Goal: Information Seeking & Learning: Check status

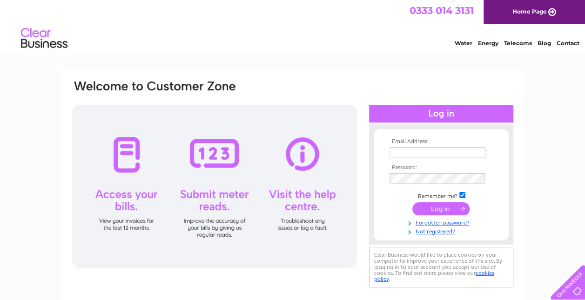
click at [415, 151] on input "text" at bounding box center [438, 152] width 96 height 10
type input "jo.kris.wilson@gmail.com"
click at [442, 206] on input "submit" at bounding box center [441, 208] width 57 height 13
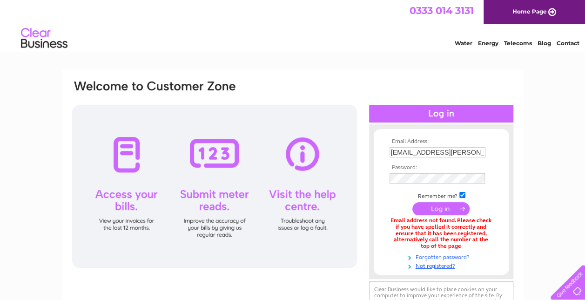
click at [444, 257] on link "Forgotten password?" at bounding box center [443, 256] width 106 height 9
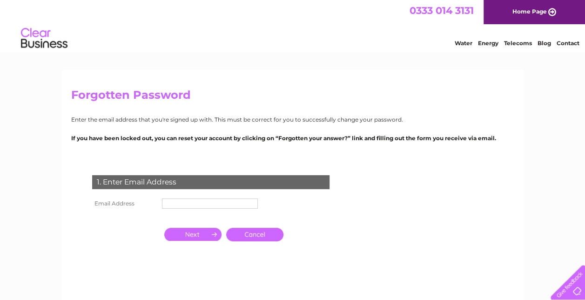
click at [194, 202] on input "text" at bounding box center [210, 203] width 96 height 10
click at [204, 236] on input "button" at bounding box center [192, 234] width 57 height 13
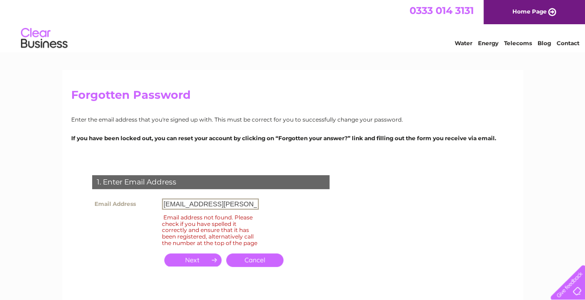
drag, startPoint x: 245, startPoint y: 206, endPoint x: 103, endPoint y: 189, distance: 143.1
click at [103, 189] on div "1. Enter Email Address Email Address jo.kris.wilson@gmail.com Email address not…" at bounding box center [212, 226] width 283 height 121
type input "hello@thechocolatebarellon.com"
click at [208, 266] on input "button" at bounding box center [192, 259] width 57 height 13
click at [273, 264] on link "Cancel" at bounding box center [254, 260] width 57 height 14
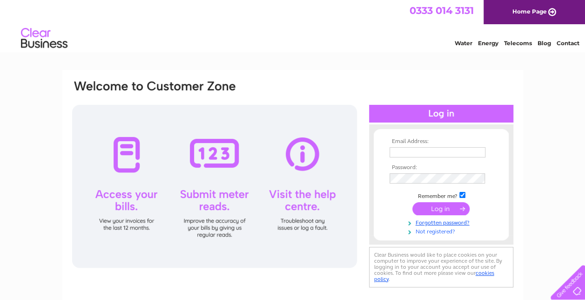
click at [435, 233] on link "Not registered?" at bounding box center [443, 230] width 106 height 9
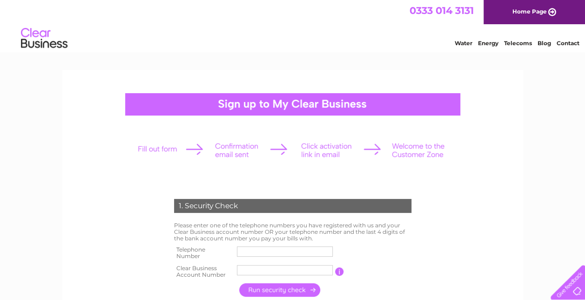
scroll to position [47, 0]
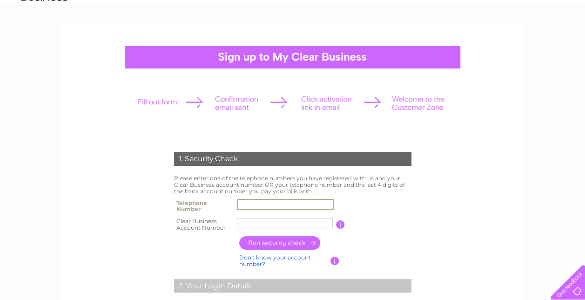
click at [279, 204] on input "text" at bounding box center [285, 204] width 97 height 11
type input "07590045398"
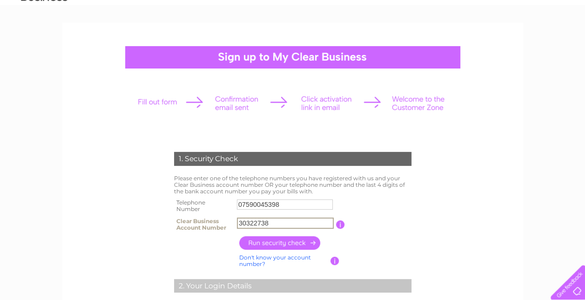
type input "30322738"
click at [288, 240] on input "button" at bounding box center [280, 243] width 82 height 14
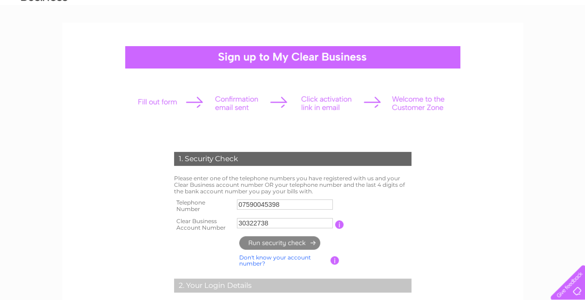
type input "**********"
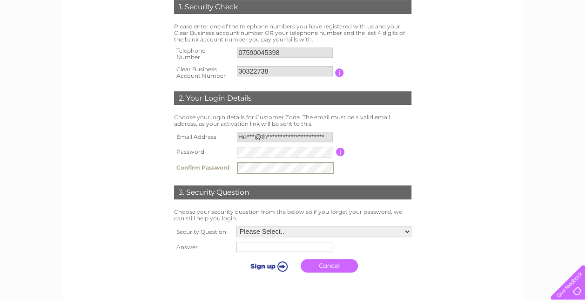
scroll to position [204, 0]
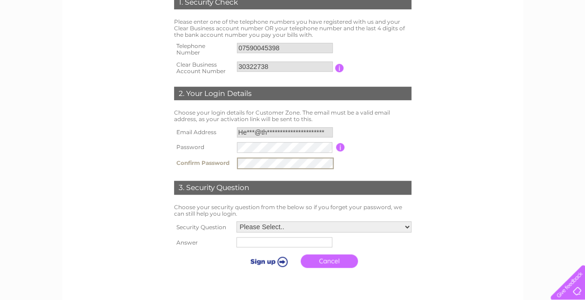
click at [267, 226] on select "Please Select.. In what town or city was your first job? In what town or city d…" at bounding box center [324, 226] width 175 height 11
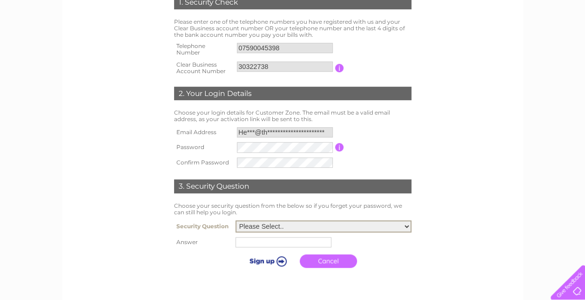
select select "5"
click at [236, 221] on select "Please Select.. In what town or city was your first job? In what town or city d…" at bounding box center [324, 226] width 176 height 12
click at [313, 221] on select "Please Select.. In what town or city was your first job? In what town or city d…" at bounding box center [324, 226] width 176 height 12
click at [236, 221] on select "Please Select.. In what town or city was your first job? In what town or city d…" at bounding box center [324, 226] width 176 height 12
click at [282, 246] on input "text" at bounding box center [284, 242] width 96 height 10
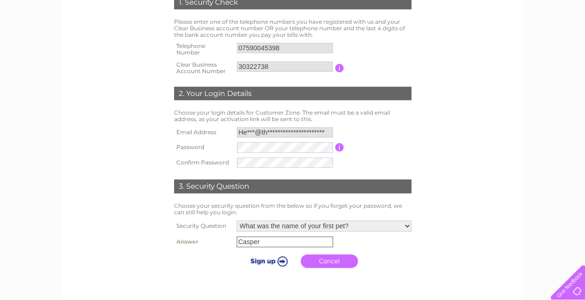
type input "Casper"
click at [271, 259] on input "submit" at bounding box center [267, 260] width 57 height 13
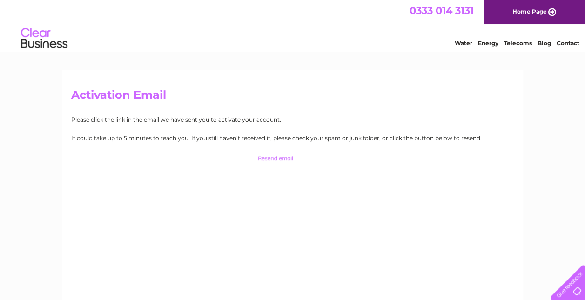
click at [544, 13] on link "Home Page" at bounding box center [535, 12] width 102 height 24
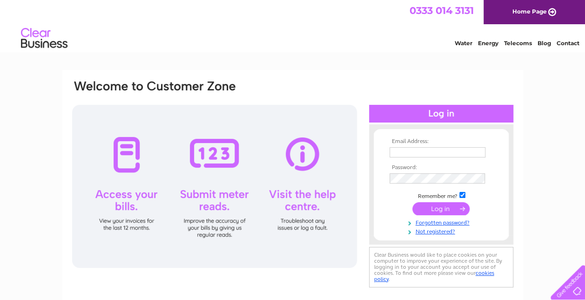
click at [456, 150] on input "text" at bounding box center [438, 152] width 96 height 10
type input "hello@thechocolatebarellon.com"
click at [434, 207] on input "submit" at bounding box center [441, 208] width 57 height 13
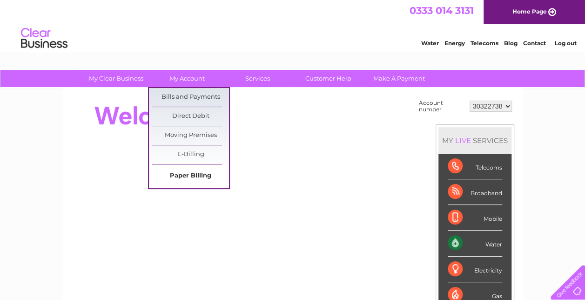
click at [192, 175] on link "Paper Billing" at bounding box center [190, 176] width 77 height 19
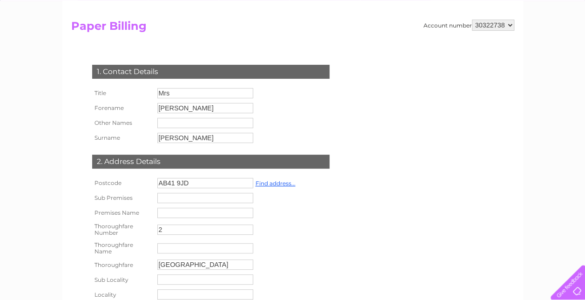
scroll to position [6, 0]
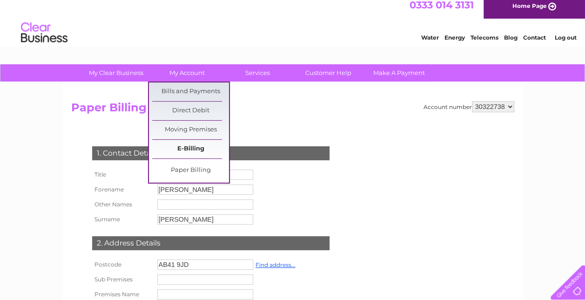
click at [187, 150] on link "E-Billing" at bounding box center [190, 149] width 77 height 19
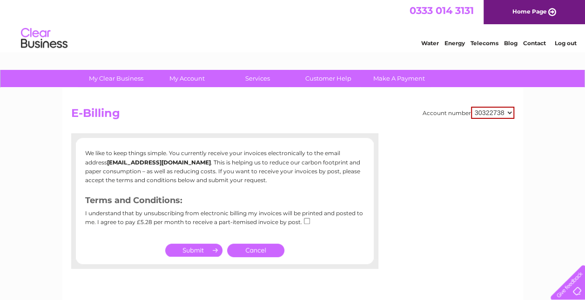
click at [306, 219] on input "checkbox" at bounding box center [307, 221] width 6 height 6
checkbox input "true"
click at [261, 247] on link "Cancel" at bounding box center [255, 251] width 57 height 14
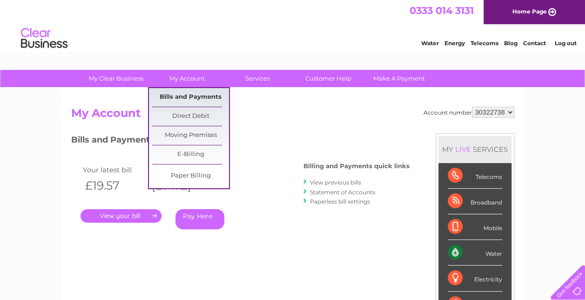
click at [197, 96] on link "Bills and Payments" at bounding box center [190, 97] width 77 height 19
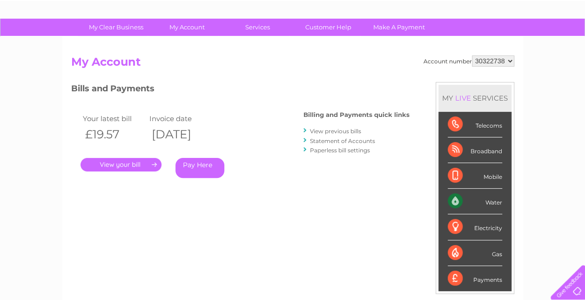
scroll to position [51, 0]
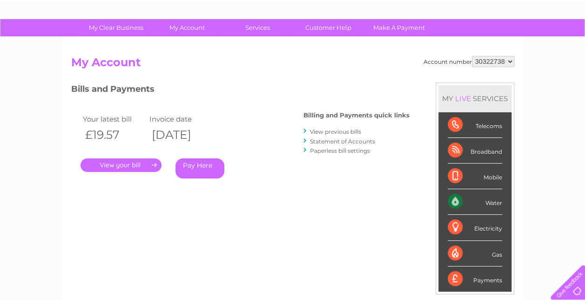
click at [136, 164] on link "." at bounding box center [121, 165] width 81 height 14
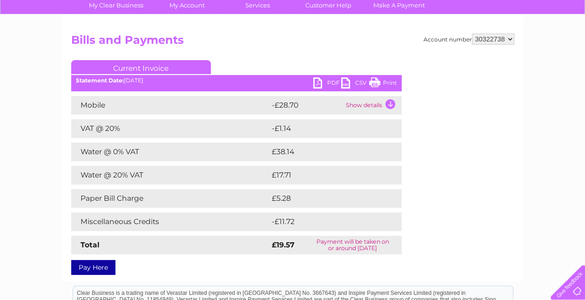
scroll to position [17, 0]
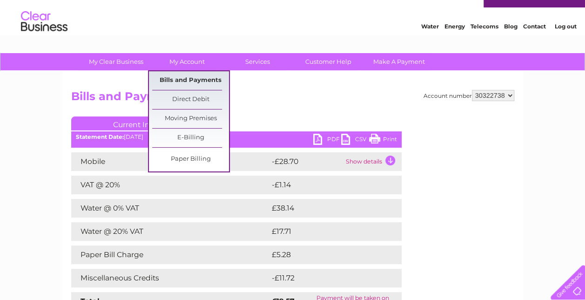
click at [193, 77] on link "Bills and Payments" at bounding box center [190, 80] width 77 height 19
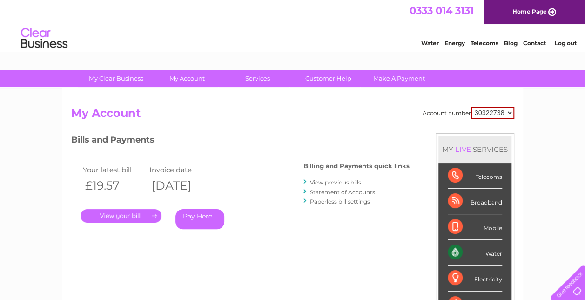
click at [510, 112] on select "30322738" at bounding box center [492, 113] width 43 height 12
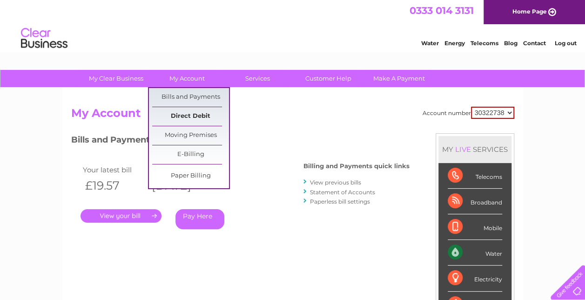
click at [182, 116] on link "Direct Debit" at bounding box center [190, 116] width 77 height 19
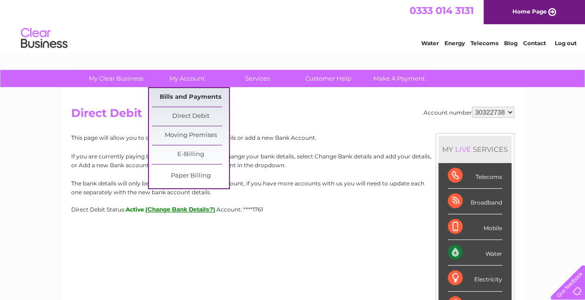
click at [167, 92] on link "Bills and Payments" at bounding box center [190, 97] width 77 height 19
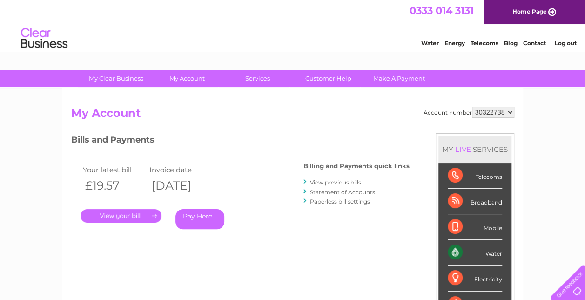
click at [325, 182] on link "View previous bills" at bounding box center [335, 182] width 51 height 7
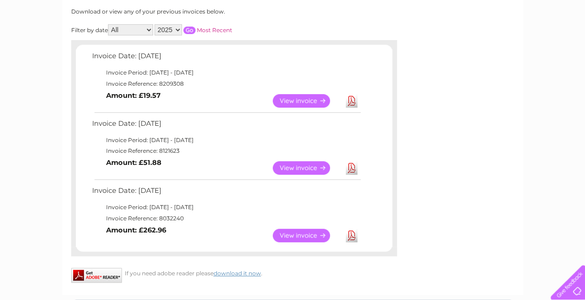
scroll to position [125, 0]
click at [324, 240] on link "View" at bounding box center [307, 235] width 68 height 14
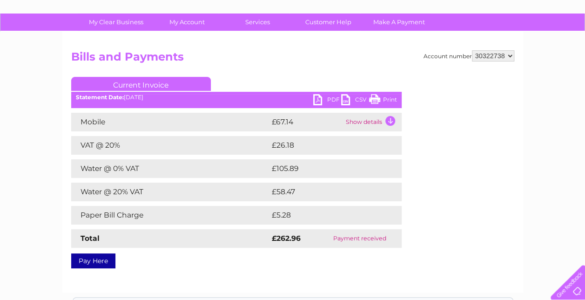
scroll to position [57, 0]
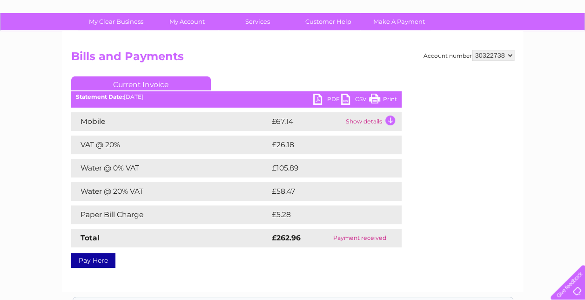
click at [322, 99] on link "PDF" at bounding box center [327, 101] width 28 height 14
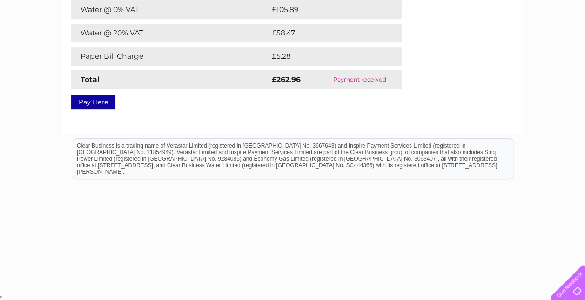
scroll to position [0, 0]
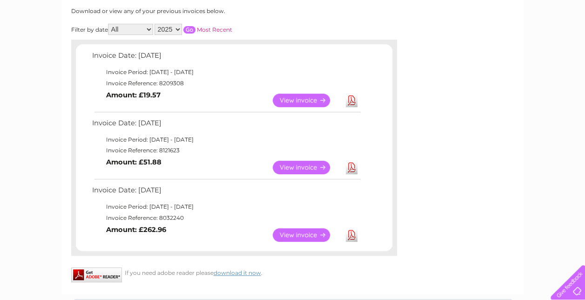
click at [295, 168] on link "View" at bounding box center [307, 168] width 68 height 14
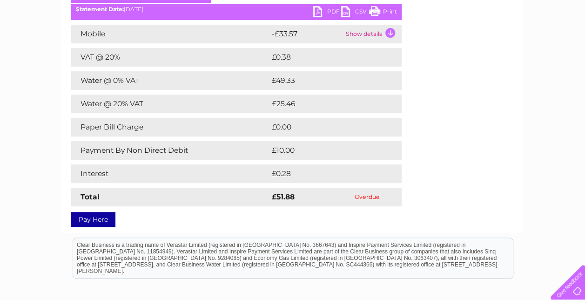
scroll to position [108, 0]
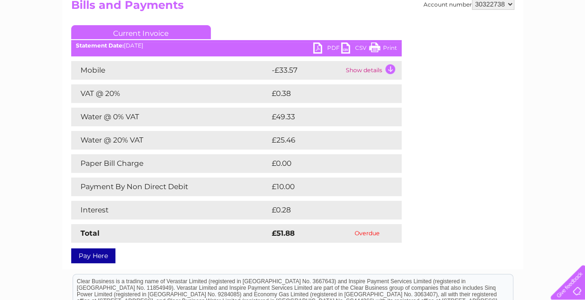
click at [320, 49] on link "PDF" at bounding box center [327, 49] width 28 height 14
